Goal: Task Accomplishment & Management: Complete application form

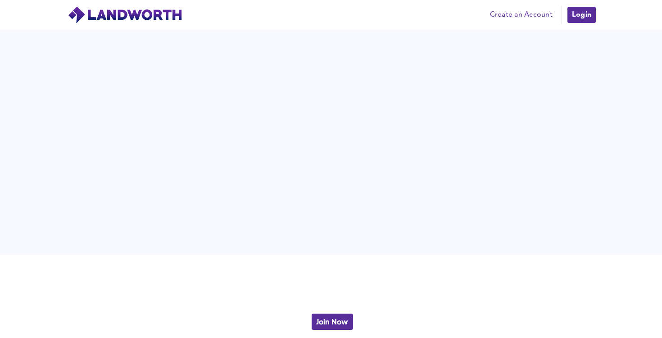
scroll to position [2003, 0]
click at [131, 16] on img at bounding box center [125, 15] width 115 height 18
click at [150, 10] on img at bounding box center [125, 15] width 115 height 18
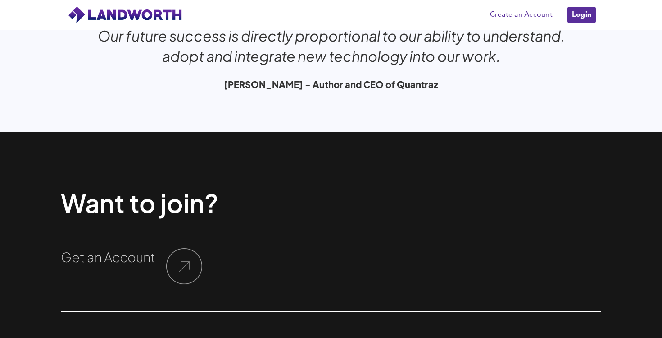
scroll to position [3033, 0]
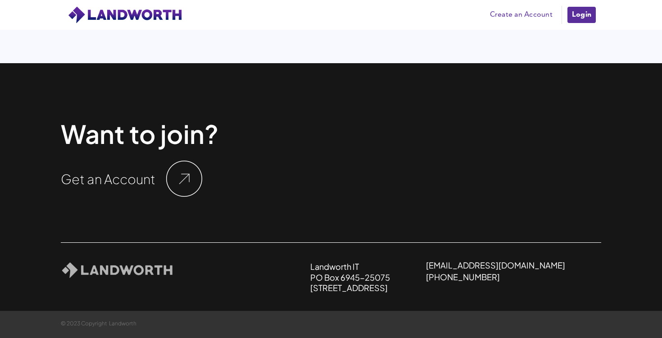
click at [117, 22] on img at bounding box center [125, 15] width 115 height 18
click at [128, 16] on img at bounding box center [125, 15] width 115 height 18
click at [105, 275] on img at bounding box center [117, 270] width 113 height 18
click at [170, 176] on img at bounding box center [184, 178] width 36 height 36
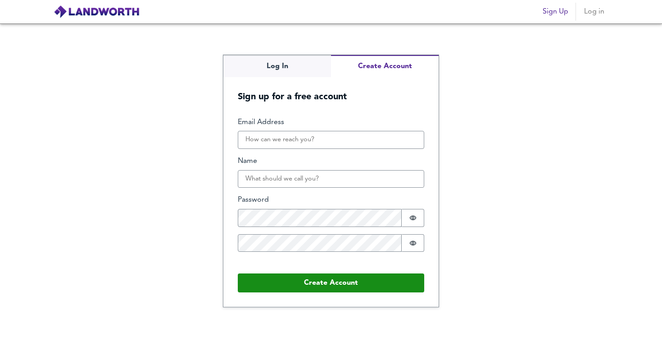
click at [384, 60] on button "Create Account" at bounding box center [385, 66] width 108 height 22
click at [377, 65] on button "Create Account" at bounding box center [385, 66] width 108 height 22
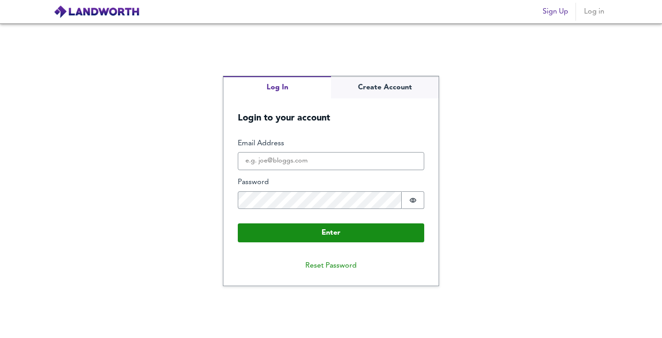
click at [300, 64] on div "Log In Create Account Login to your account Enter Email Address Password Passwo…" at bounding box center [331, 180] width 662 height 314
click at [374, 86] on div "Log In Create Account Login to your account Enter Email Address Password Passwo…" at bounding box center [331, 181] width 215 height 210
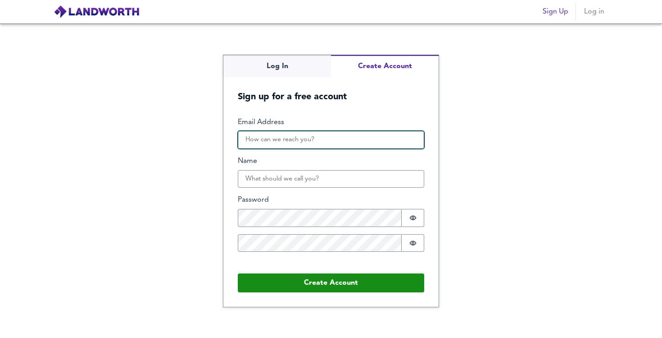
click at [306, 131] on input "Email Address" at bounding box center [331, 140] width 187 height 18
type input "kartiksain.dce@gmail.com"
